Goal: Information Seeking & Learning: Learn about a topic

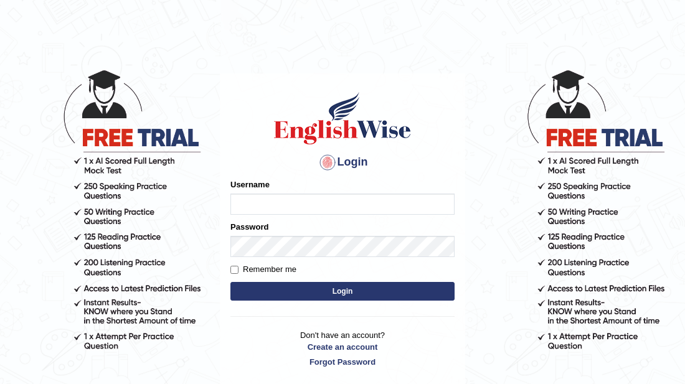
type input "sabitra"
click at [342, 294] on button "Login" at bounding box center [342, 291] width 224 height 19
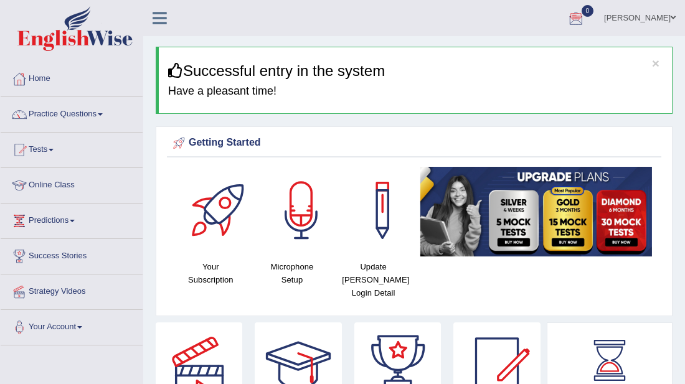
click at [647, 19] on link "[PERSON_NAME]" at bounding box center [640, 16] width 90 height 32
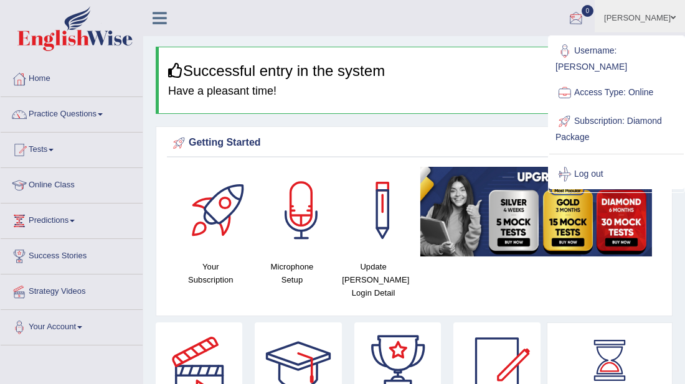
click at [540, 29] on ul "[PERSON_NAME] Toggle navigation Username: [PERSON_NAME] Access Type: Online Sub…" at bounding box center [495, 17] width 379 height 35
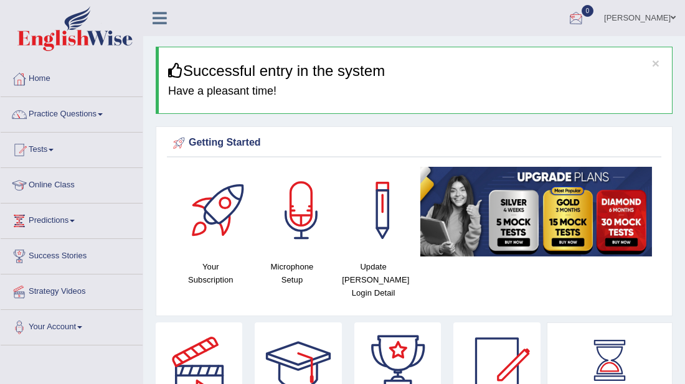
click at [585, 9] on div at bounding box center [576, 18] width 19 height 19
click at [673, 17] on span at bounding box center [673, 18] width 5 height 8
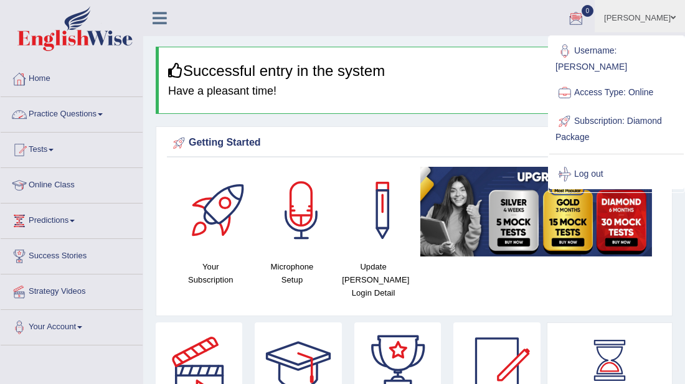
click at [39, 73] on link "Home" at bounding box center [72, 77] width 142 height 31
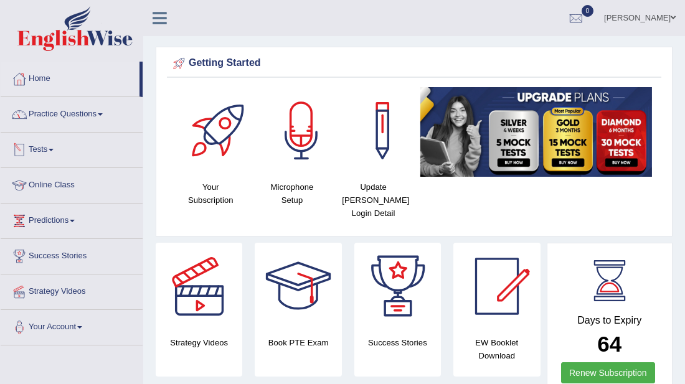
click at [56, 110] on link "Practice Questions" at bounding box center [72, 112] width 142 height 31
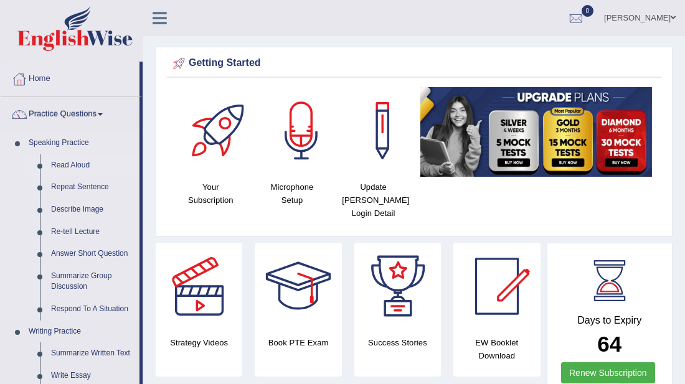
click at [73, 164] on link "Read Aloud" at bounding box center [92, 165] width 94 height 22
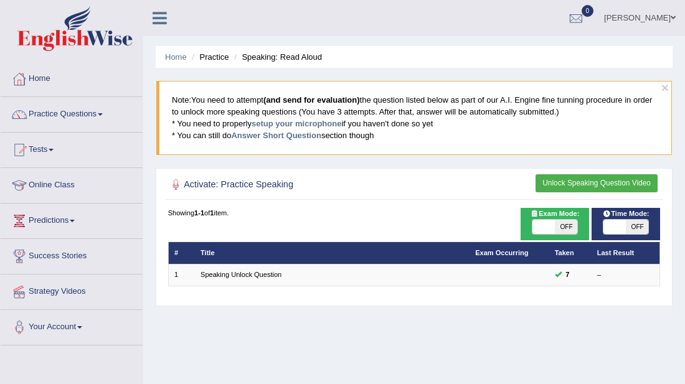
click at [73, 164] on li "Tests Take Practice Sectional Test Take Mock Test History" at bounding box center [72, 150] width 142 height 35
